Goal: Check status: Check status

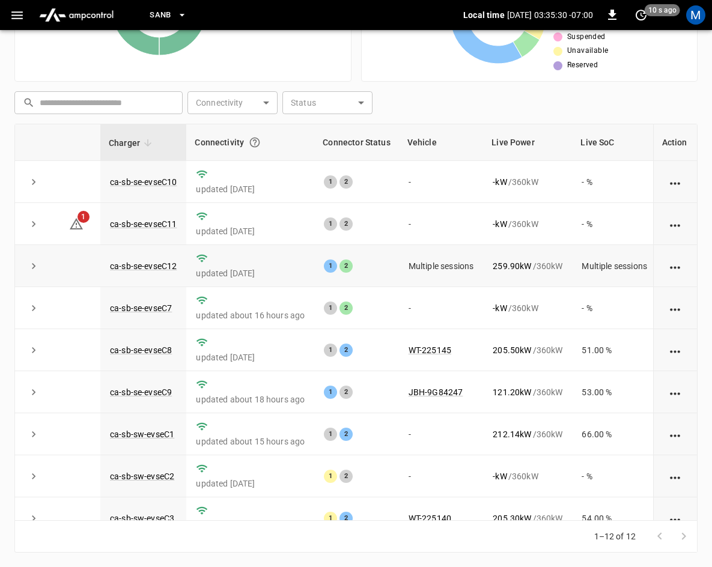
click at [29, 271] on icon "expand row" at bounding box center [34, 266] width 12 height 12
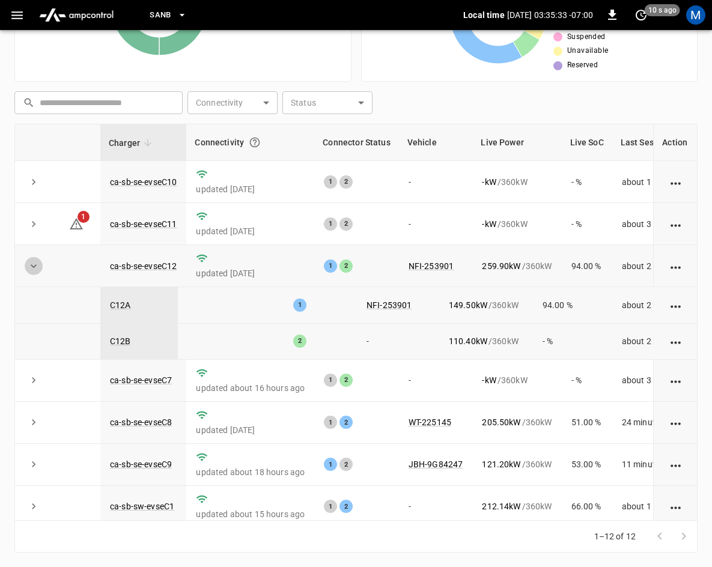
click at [28, 264] on icon "expand row" at bounding box center [34, 266] width 12 height 12
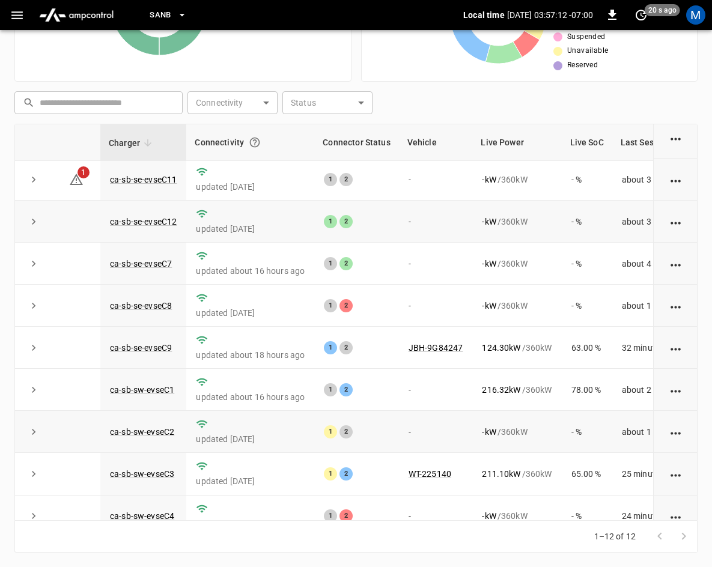
scroll to position [120, 0]
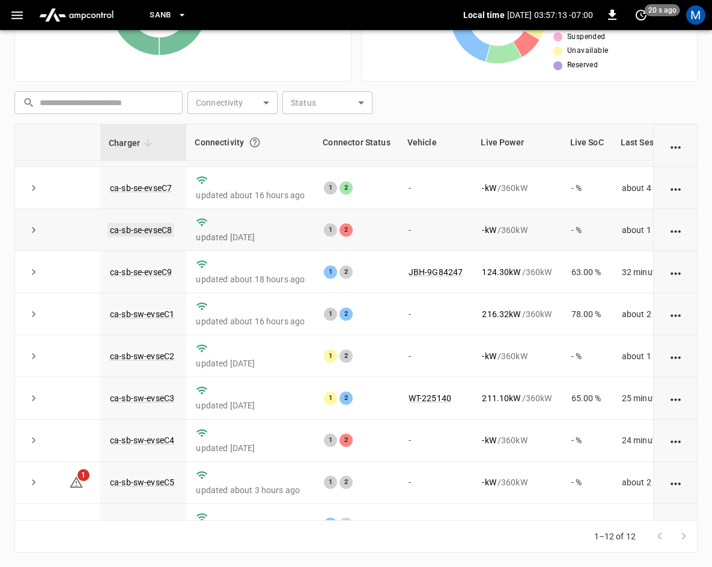
click at [142, 230] on link "ca-sb-se-evseC8" at bounding box center [141, 230] width 67 height 14
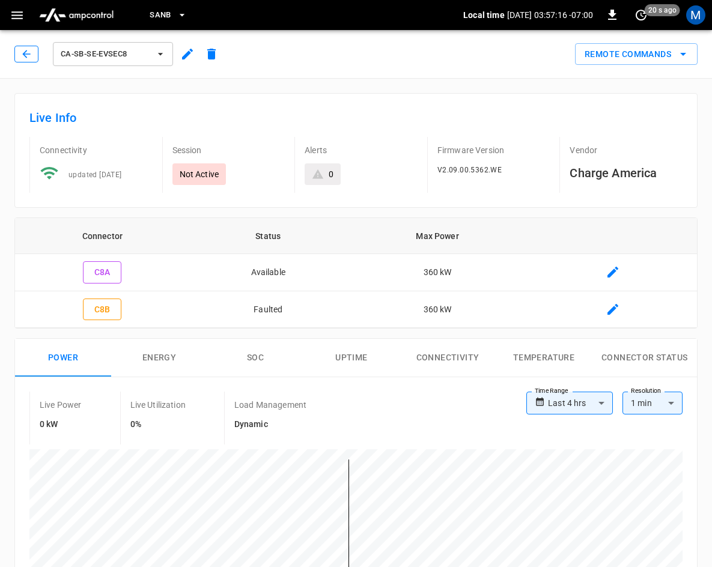
click at [21, 54] on icon "button" at bounding box center [26, 54] width 12 height 12
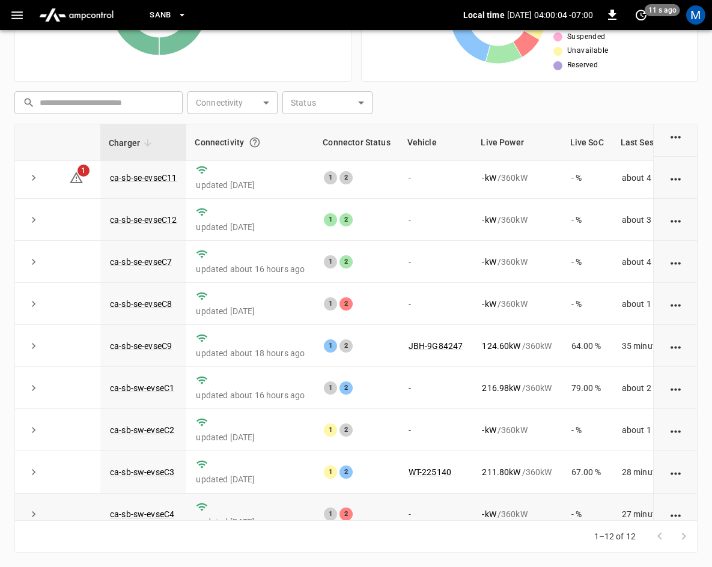
scroll to position [160, 0]
